Goal: Information Seeking & Learning: Learn about a topic

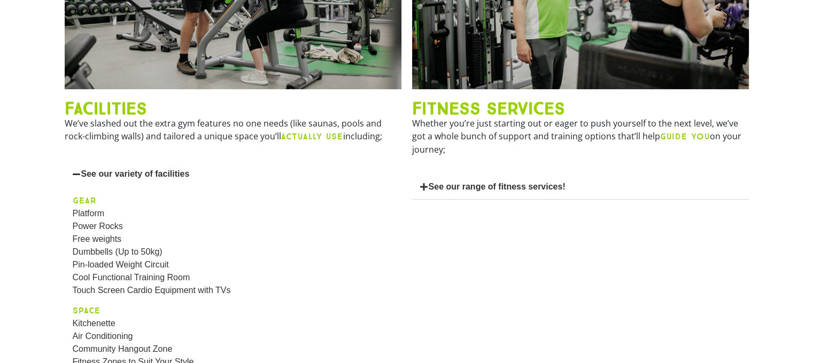
scroll to position [367, 0]
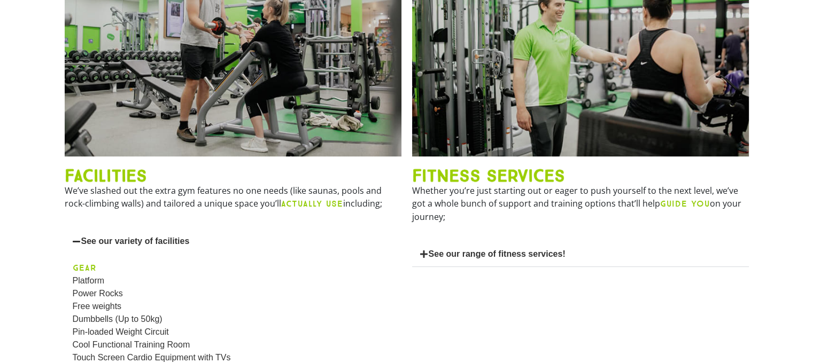
click at [480, 259] on link "See our range of fitness services!" at bounding box center [497, 254] width 137 height 9
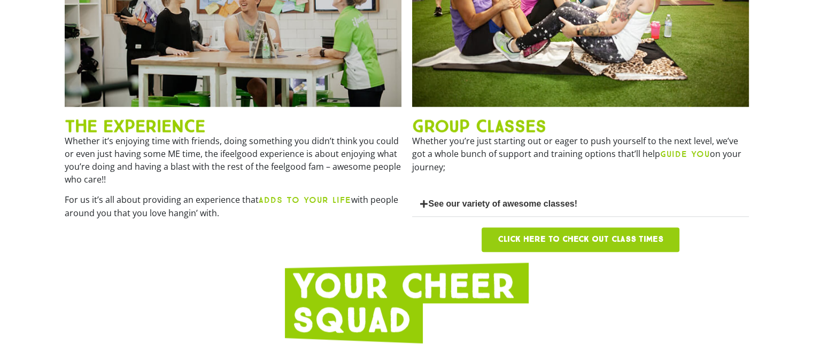
scroll to position [1044, 0]
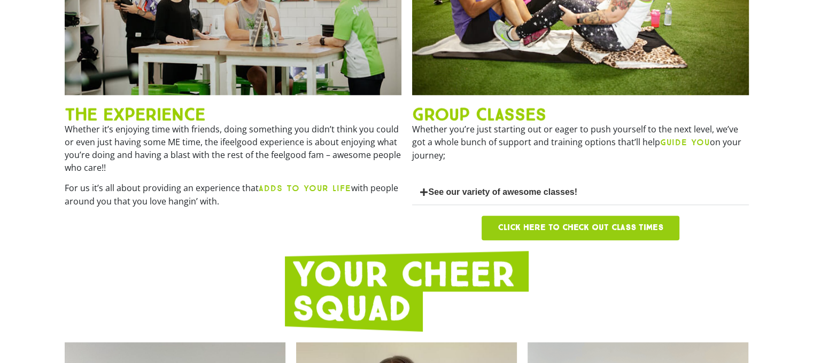
click at [447, 197] on link "See our variety of awesome classes!" at bounding box center [503, 192] width 149 height 9
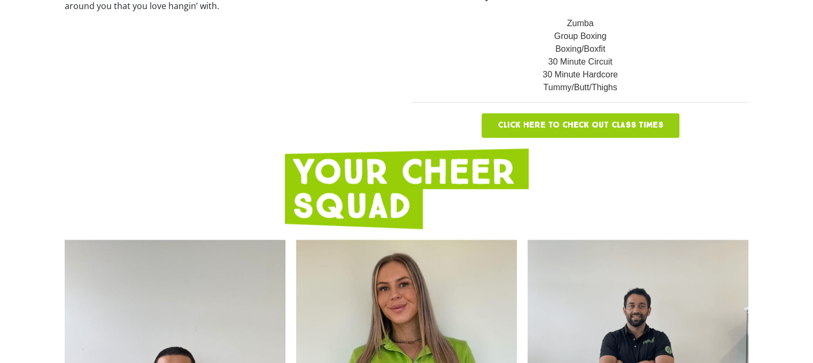
scroll to position [1264, 0]
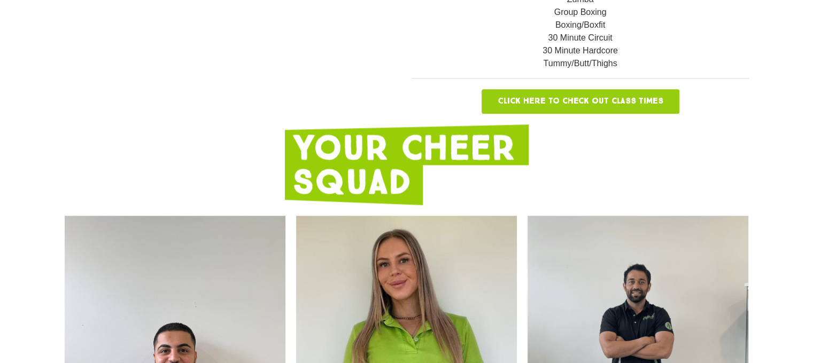
click at [595, 106] on span "Click here to check out class times" at bounding box center [581, 101] width 166 height 9
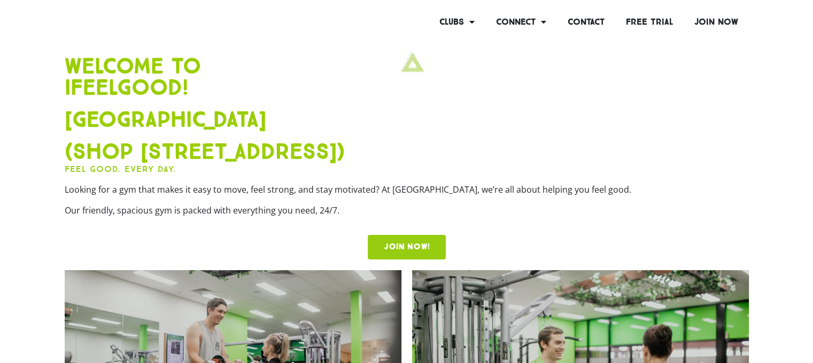
scroll to position [0, 0]
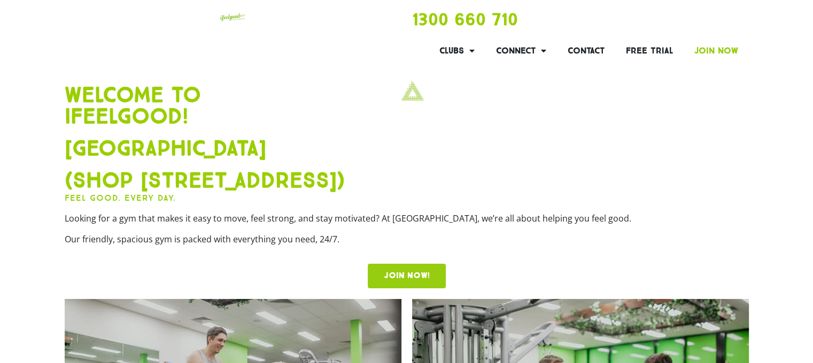
click at [725, 42] on link "Join Now" at bounding box center [716, 50] width 65 height 25
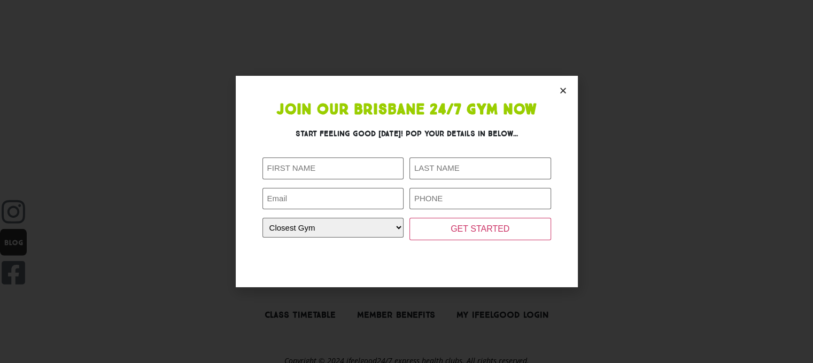
scroll to position [2929, 0]
click at [562, 91] on icon "Close" at bounding box center [563, 91] width 8 height 8
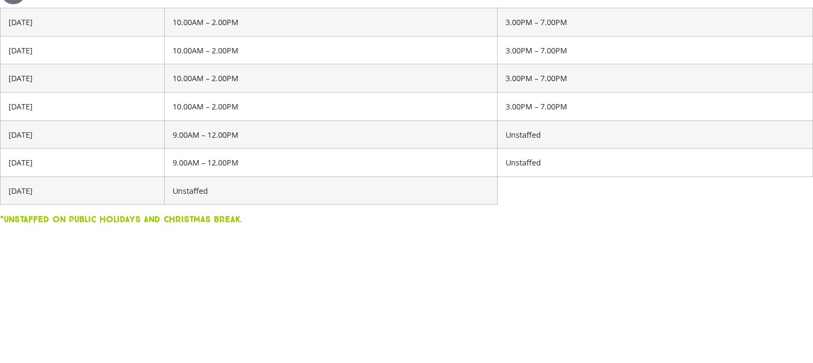
scroll to position [2138, 0]
